Goal: Complete application form: Complete application form

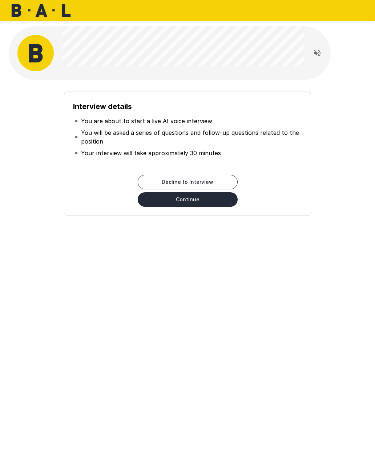
click at [215, 205] on button "Continue" at bounding box center [188, 199] width 100 height 15
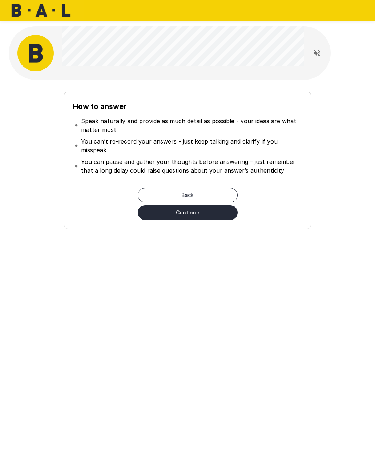
click at [202, 205] on button "Continue" at bounding box center [188, 212] width 100 height 15
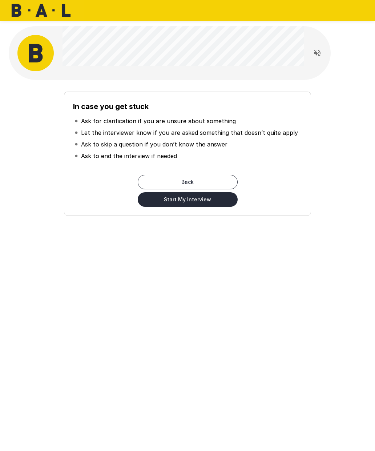
click at [195, 203] on button "Start My Interview" at bounding box center [188, 199] width 100 height 15
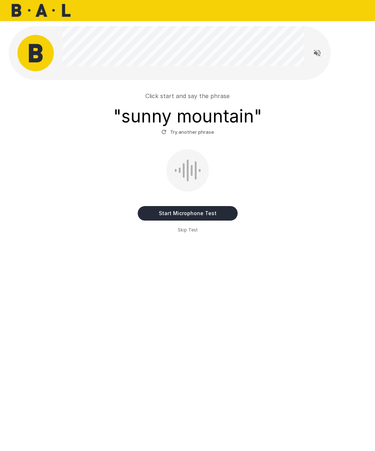
click at [231, 211] on button "Start Microphone Test" at bounding box center [188, 213] width 100 height 15
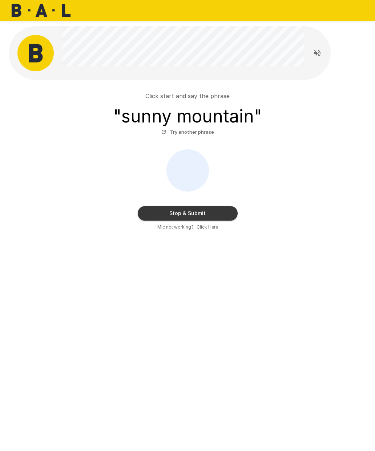
click at [231, 211] on button "Stop & Submit" at bounding box center [188, 213] width 100 height 15
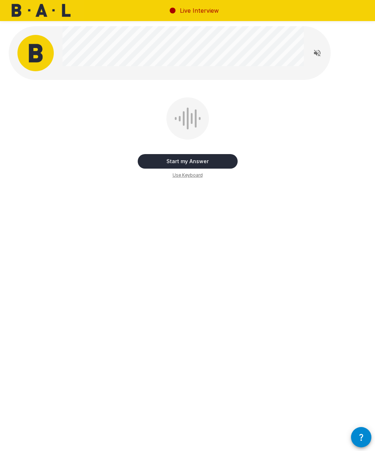
click at [220, 158] on button "Start my Answer" at bounding box center [188, 161] width 100 height 15
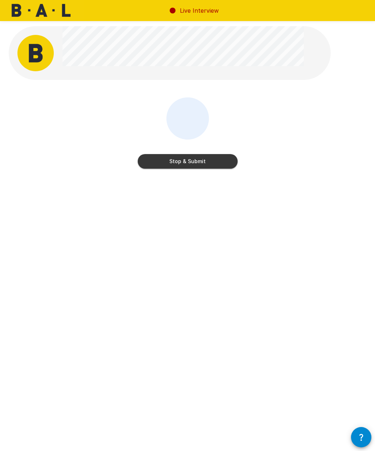
click at [228, 159] on button "Stop & Submit" at bounding box center [188, 161] width 100 height 15
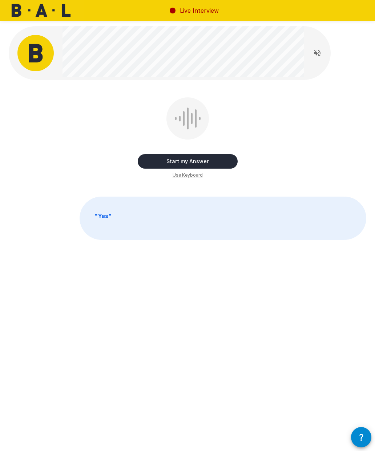
click at [229, 156] on button "Start my Answer" at bounding box center [188, 161] width 100 height 15
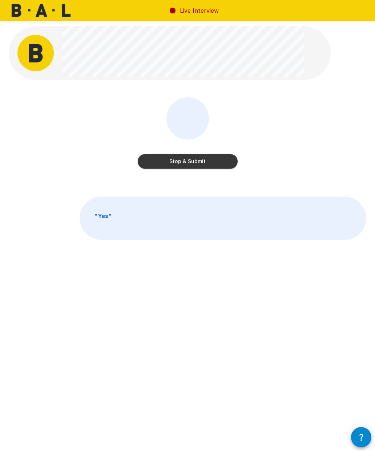
click at [213, 157] on button "Stop & Submit" at bounding box center [188, 161] width 100 height 15
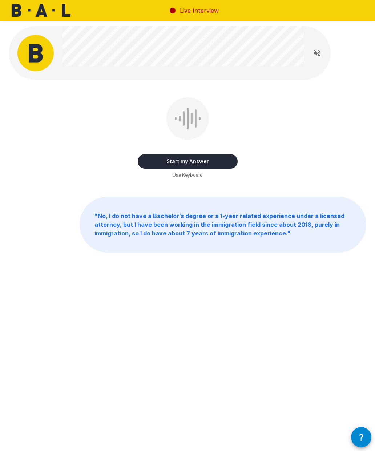
click at [220, 168] on button "Start my Answer" at bounding box center [188, 161] width 100 height 15
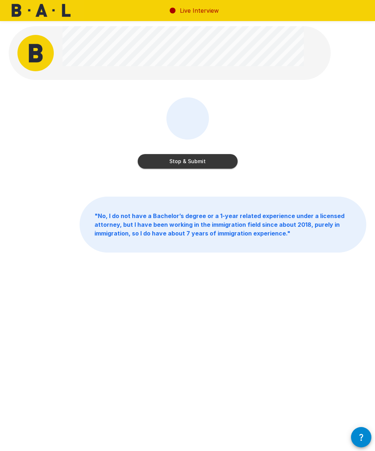
click at [223, 164] on button "Stop & Submit" at bounding box center [188, 161] width 100 height 15
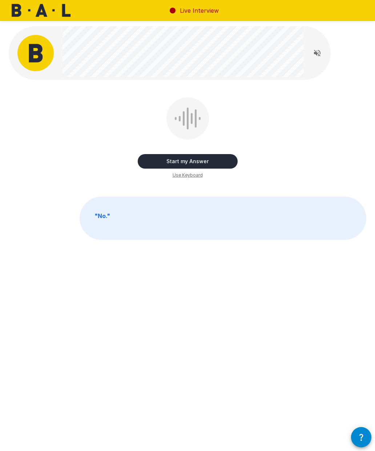
click at [225, 158] on button "Start my Answer" at bounding box center [188, 161] width 100 height 15
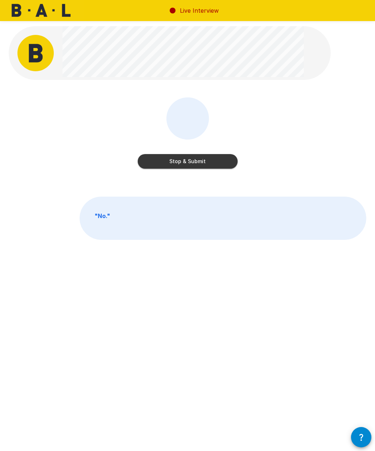
click at [231, 157] on button "Stop & Submit" at bounding box center [188, 161] width 100 height 15
